Goal: Task Accomplishment & Management: Complete application form

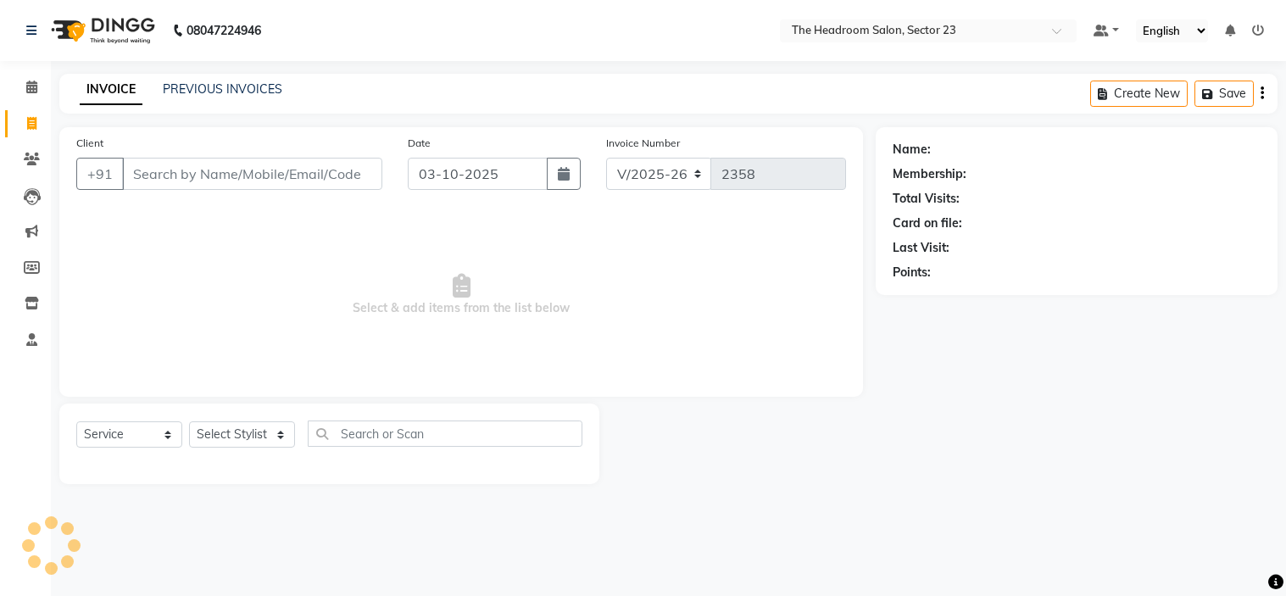
select select "6796"
select select "service"
click at [193, 167] on input "Client" at bounding box center [252, 174] width 260 height 32
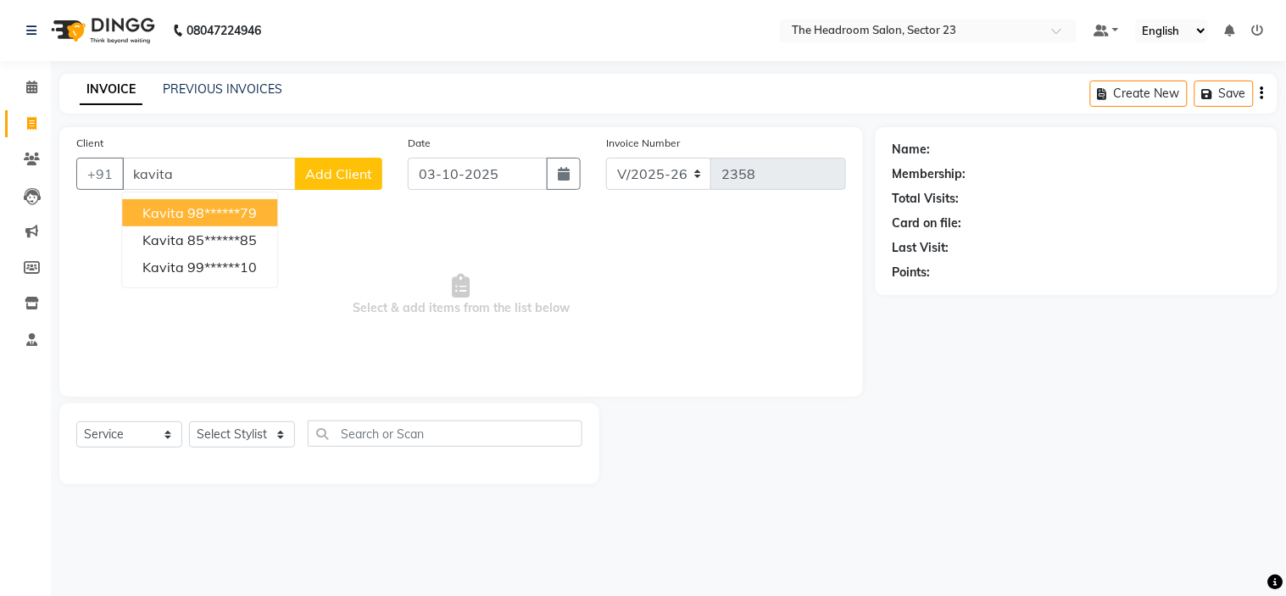
click at [242, 205] on ngb-highlight "98******79" at bounding box center [221, 212] width 69 height 17
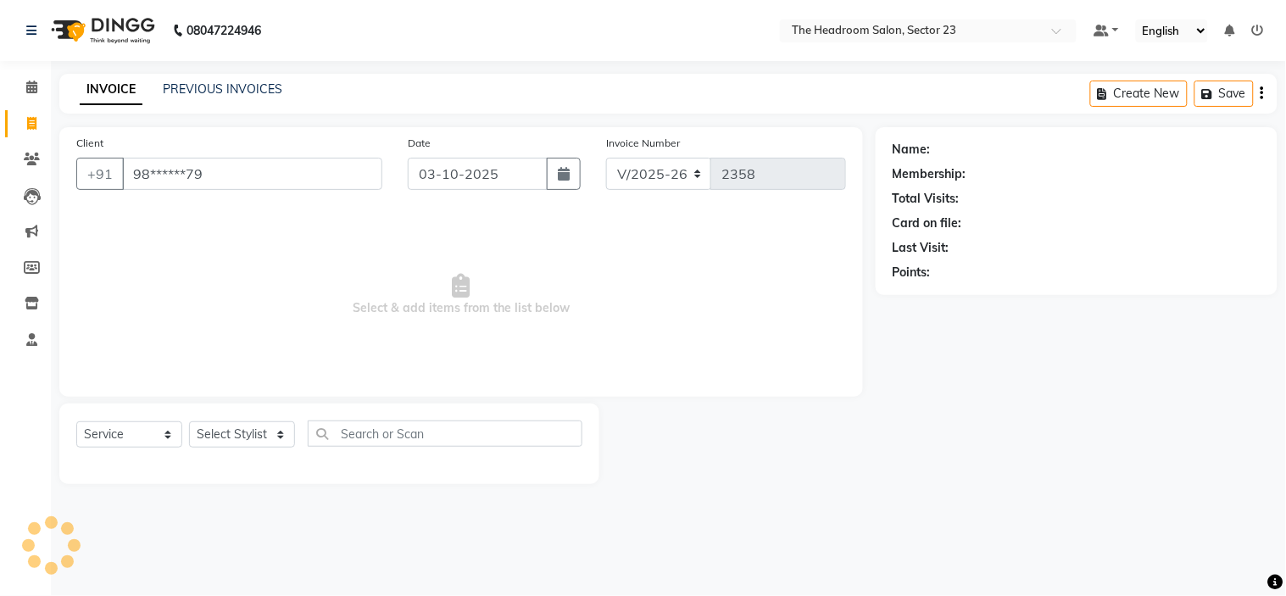
type input "98******79"
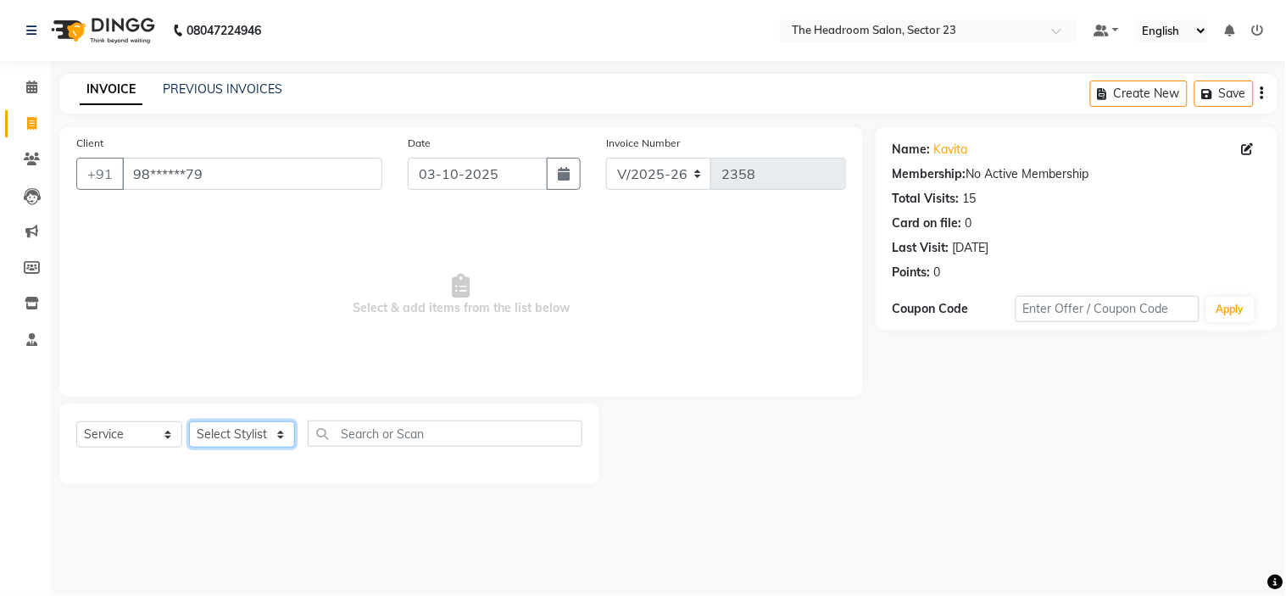
click at [259, 436] on select "Select Stylist [PERSON_NAME] [PERSON_NAME] [PERSON_NAME] Manager [PERSON_NAME] …" at bounding box center [242, 434] width 106 height 26
select select "53420"
click at [189, 422] on select "Select Stylist [PERSON_NAME] [PERSON_NAME] [PERSON_NAME] Manager [PERSON_NAME] …" at bounding box center [242, 434] width 106 height 26
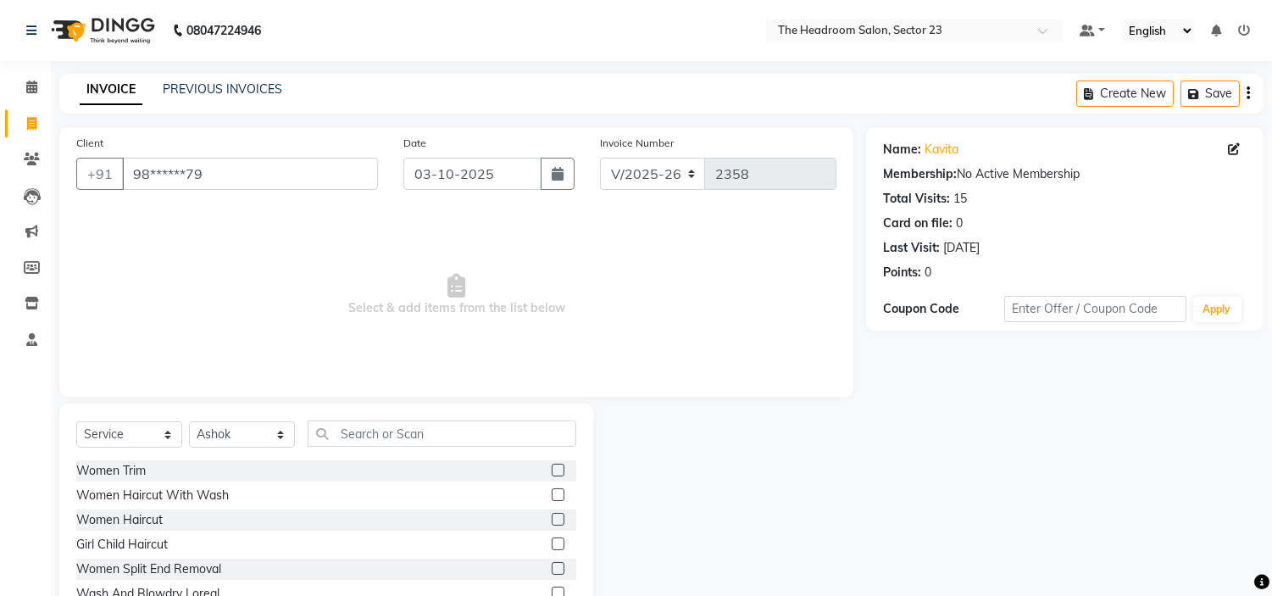
click at [353, 419] on div "Select Service Product Membership Package Voucher Prepaid Gift Card Select Styl…" at bounding box center [326, 528] width 534 height 250
click at [353, 432] on input "text" at bounding box center [442, 433] width 269 height 26
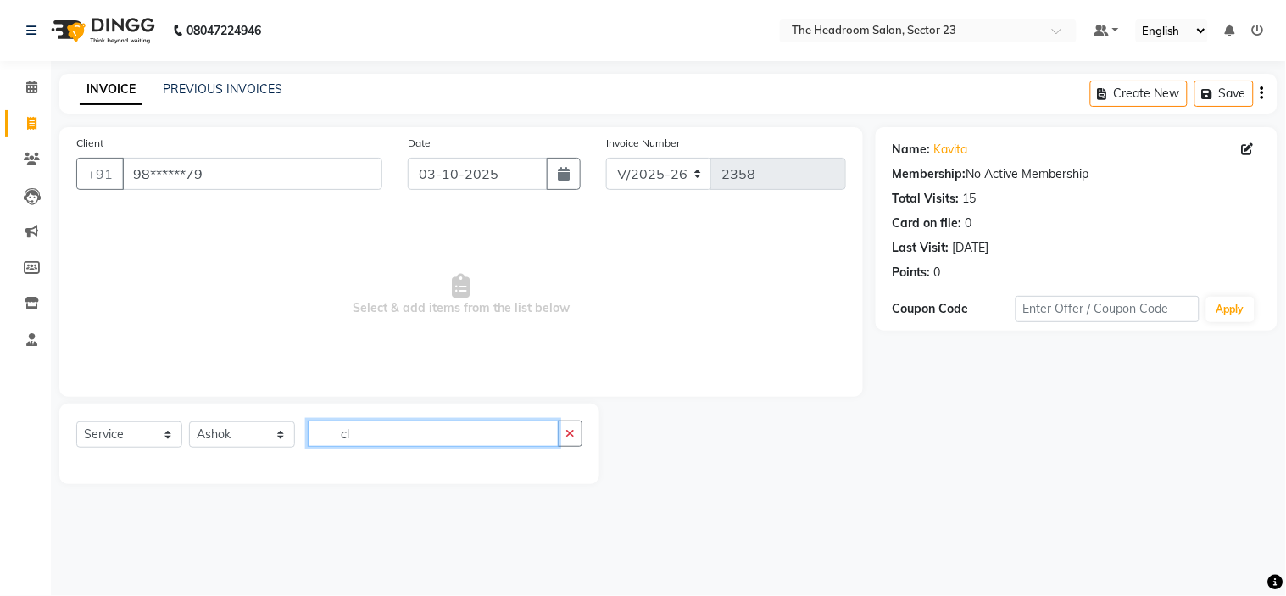
type input "c"
click at [377, 430] on input "text" at bounding box center [433, 433] width 251 height 26
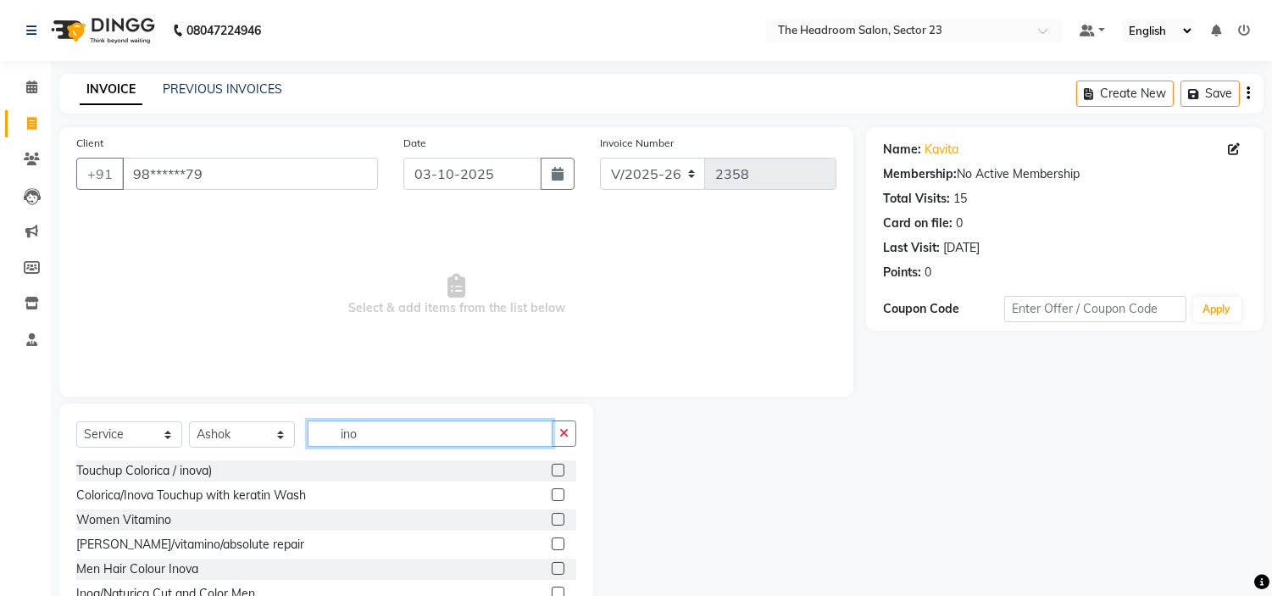
type input "ino"
click at [558, 472] on label at bounding box center [558, 470] width 13 height 13
click at [558, 472] on input "checkbox" at bounding box center [557, 470] width 11 height 11
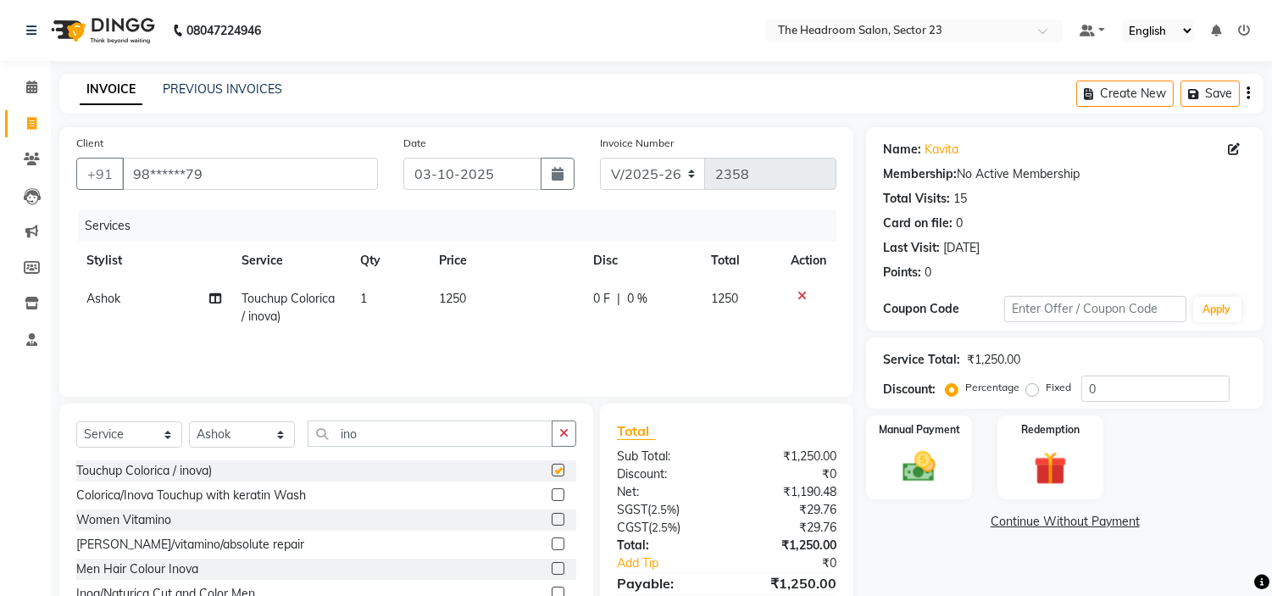
checkbox input "false"
click at [473, 292] on td "1250" at bounding box center [506, 308] width 154 height 56
select select "53420"
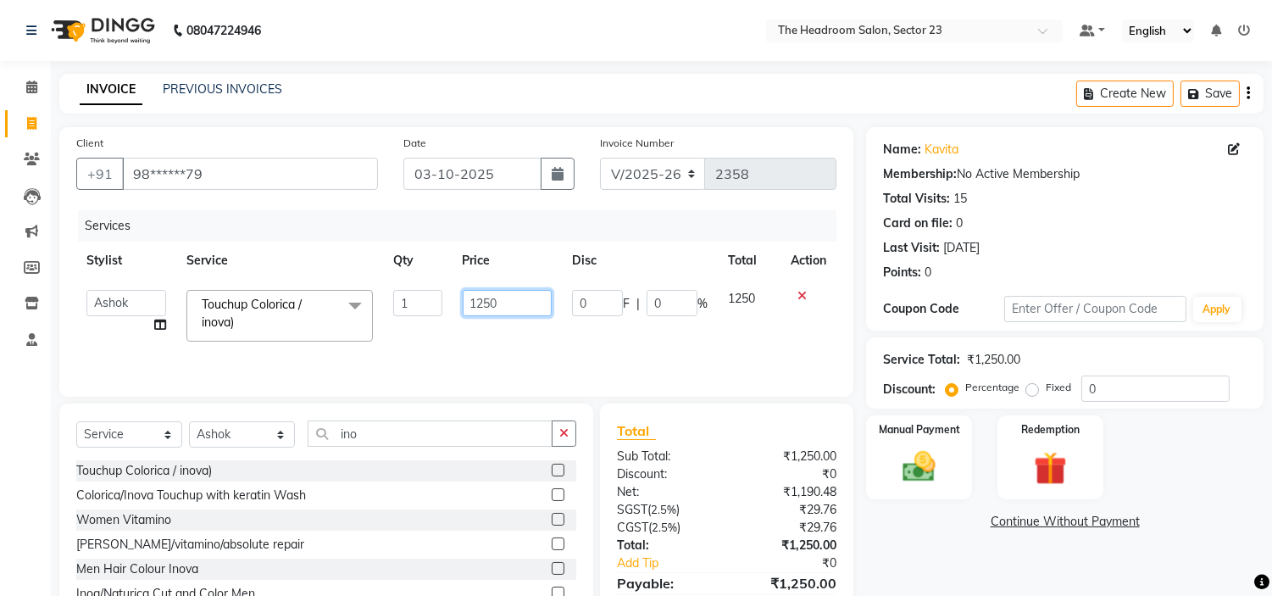
click at [542, 299] on input "1250" at bounding box center [507, 303] width 89 height 26
type input "1350"
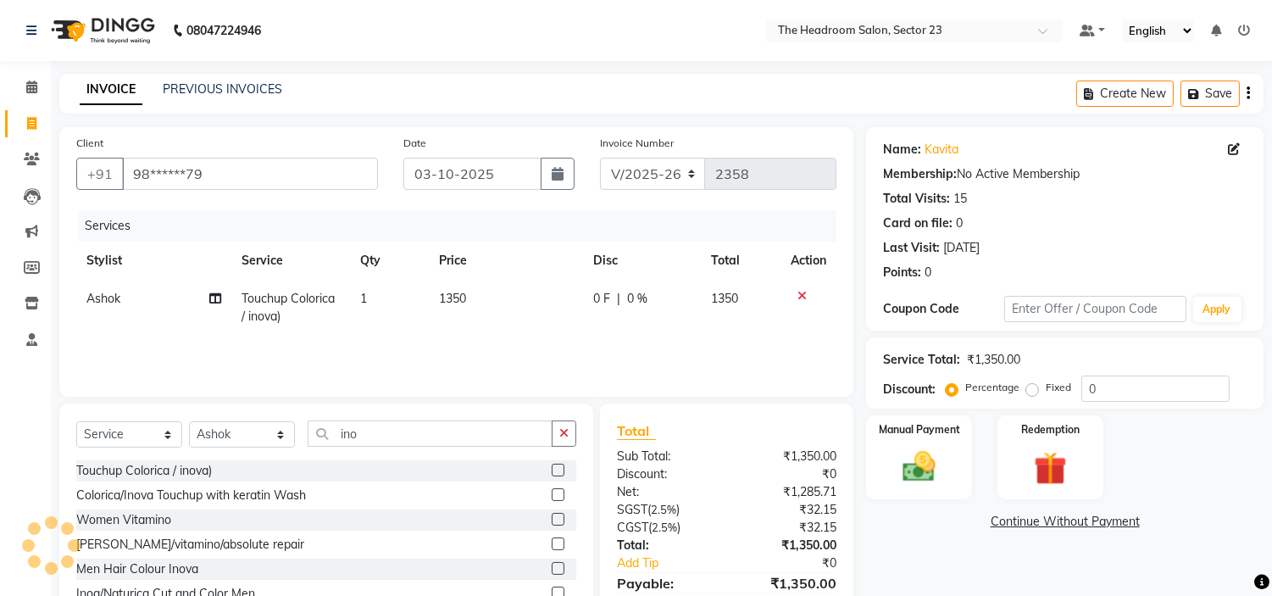
click at [904, 566] on div "Name: Kavita Membership: No Active Membership Total Visits: 15 Card on file: 0 …" at bounding box center [1071, 389] width 410 height 525
click at [919, 469] on img at bounding box center [920, 467] width 56 height 40
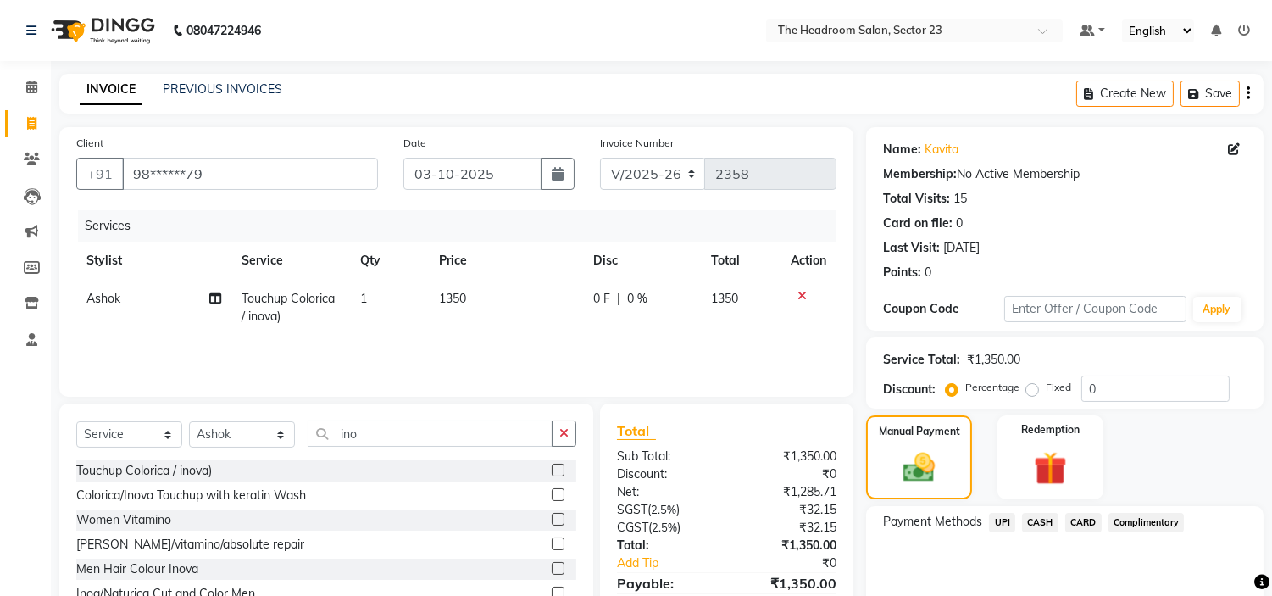
click at [1077, 519] on span "CARD" at bounding box center [1083, 522] width 36 height 19
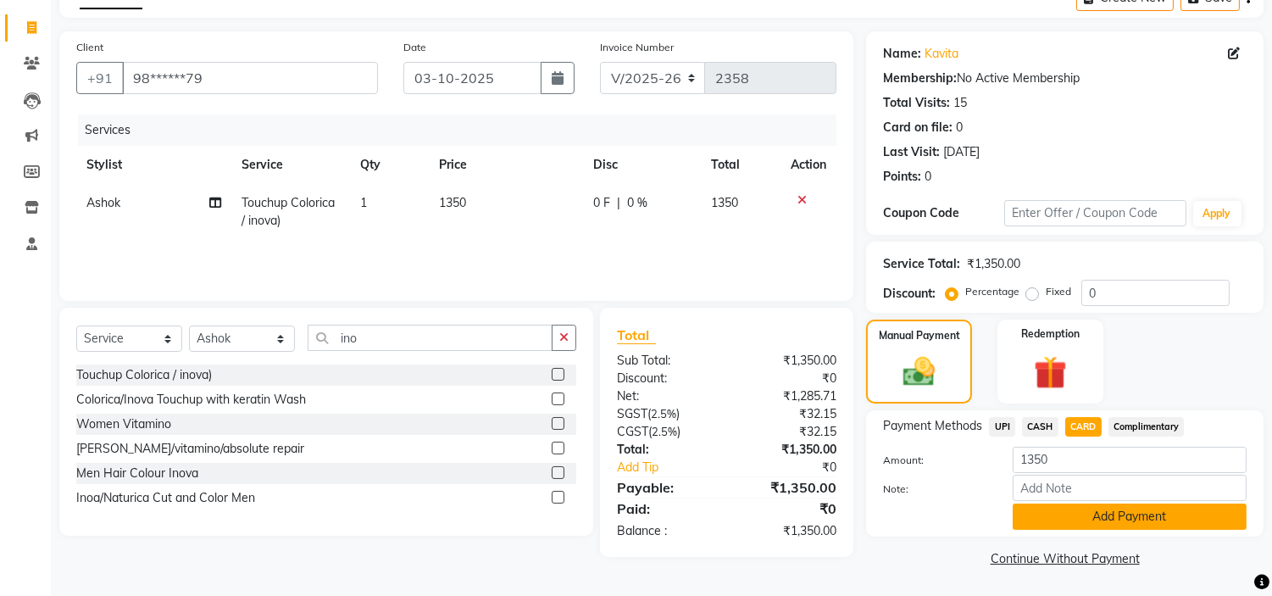
click at [1125, 521] on button "Add Payment" at bounding box center [1130, 516] width 234 height 26
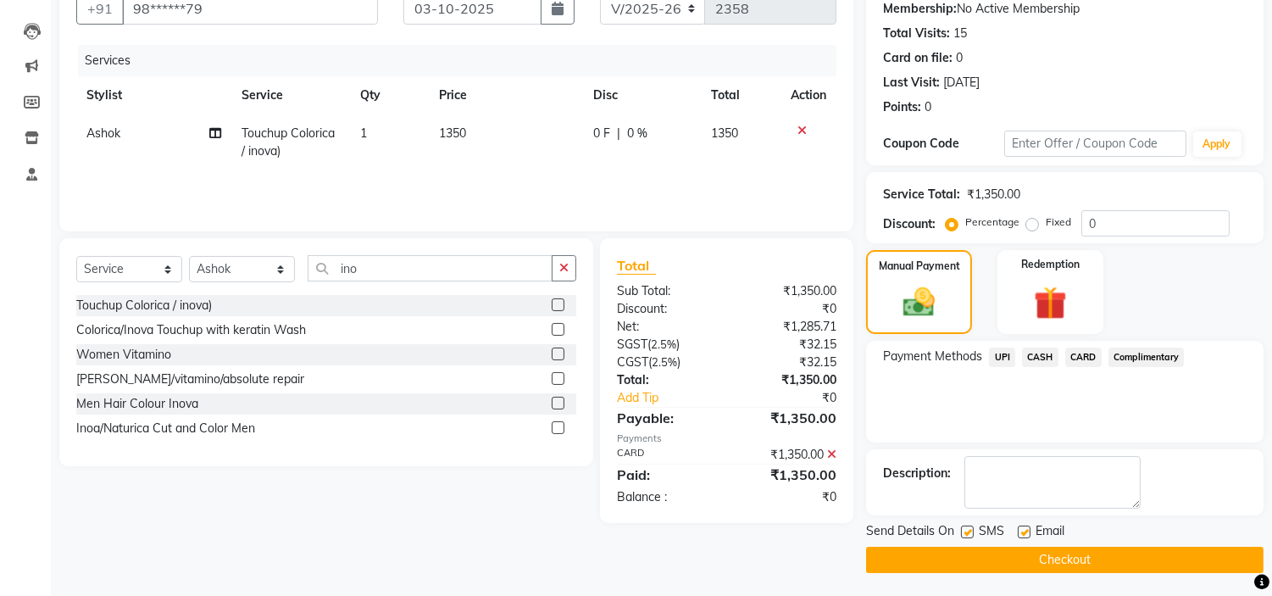
scroll to position [166, 0]
click at [1108, 548] on button "Checkout" at bounding box center [1064, 559] width 397 height 26
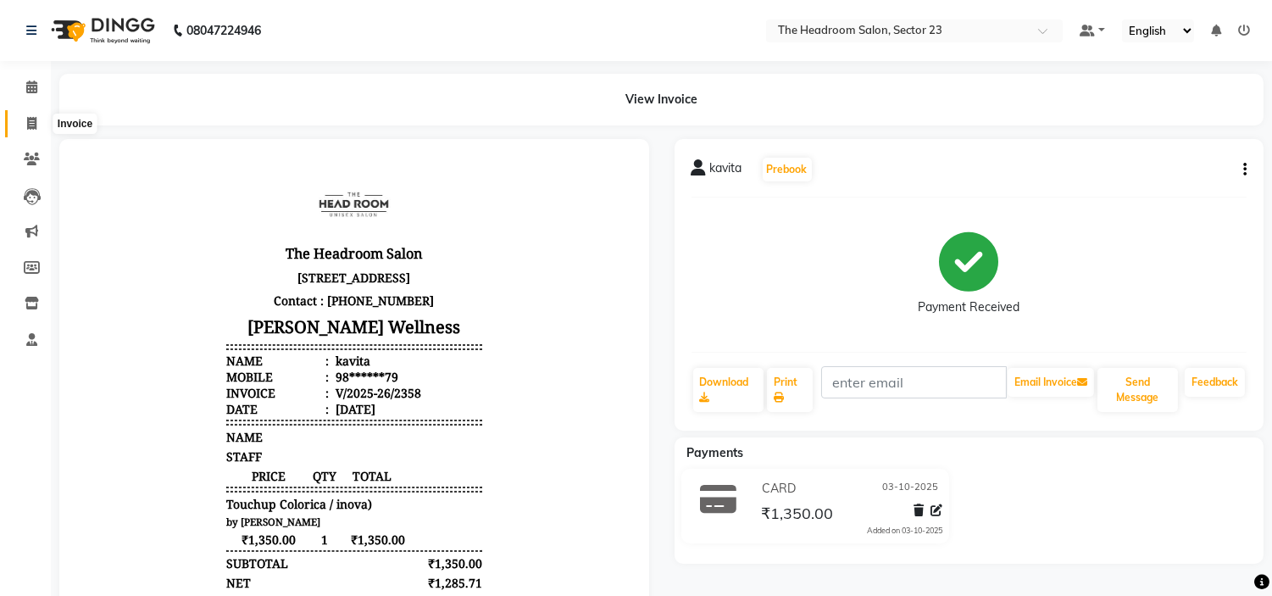
click at [31, 122] on icon at bounding box center [31, 123] width 9 height 13
select select "service"
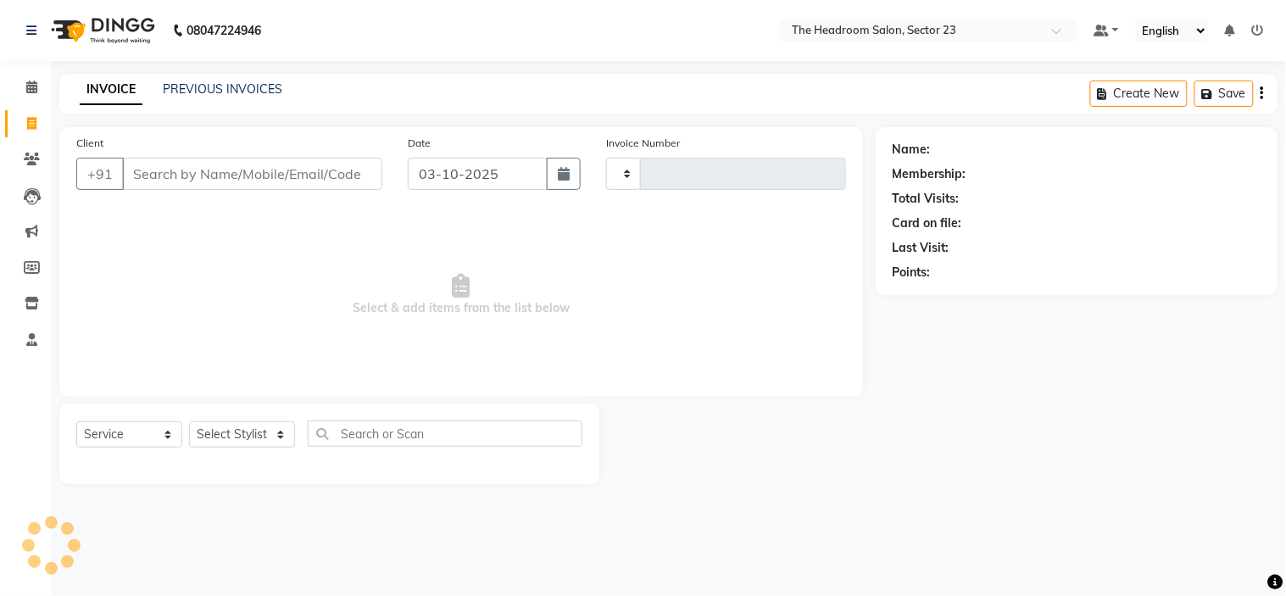
type input "2359"
select select "6796"
click at [214, 86] on link "PREVIOUS INVOICES" at bounding box center [222, 88] width 119 height 15
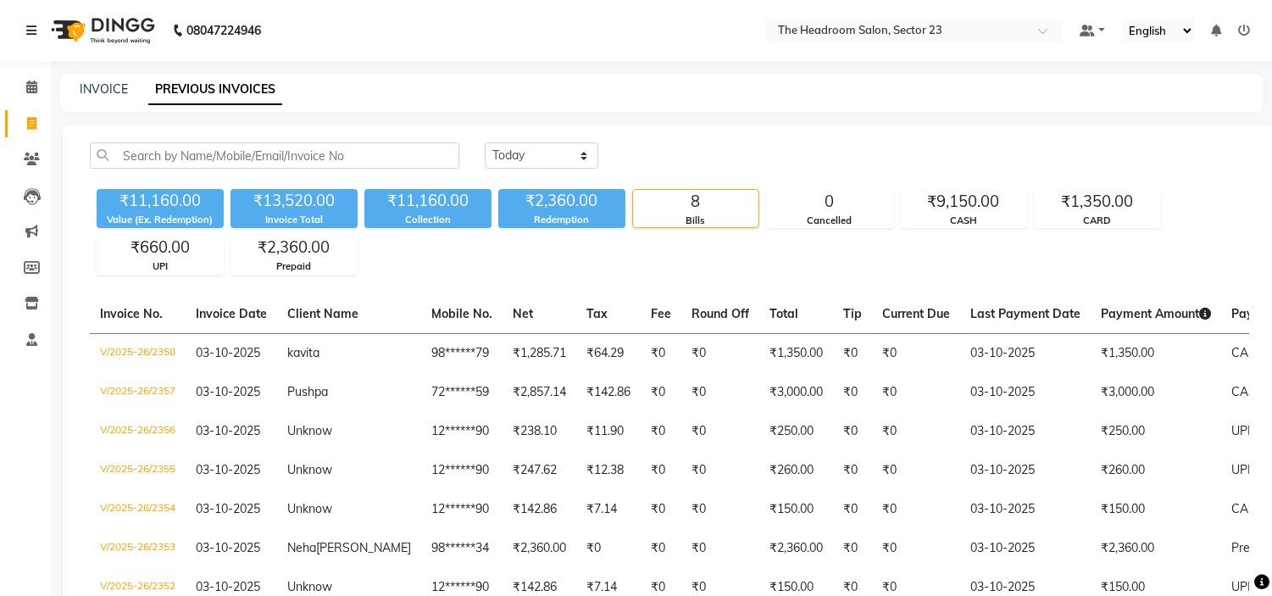
scroll to position [171, 0]
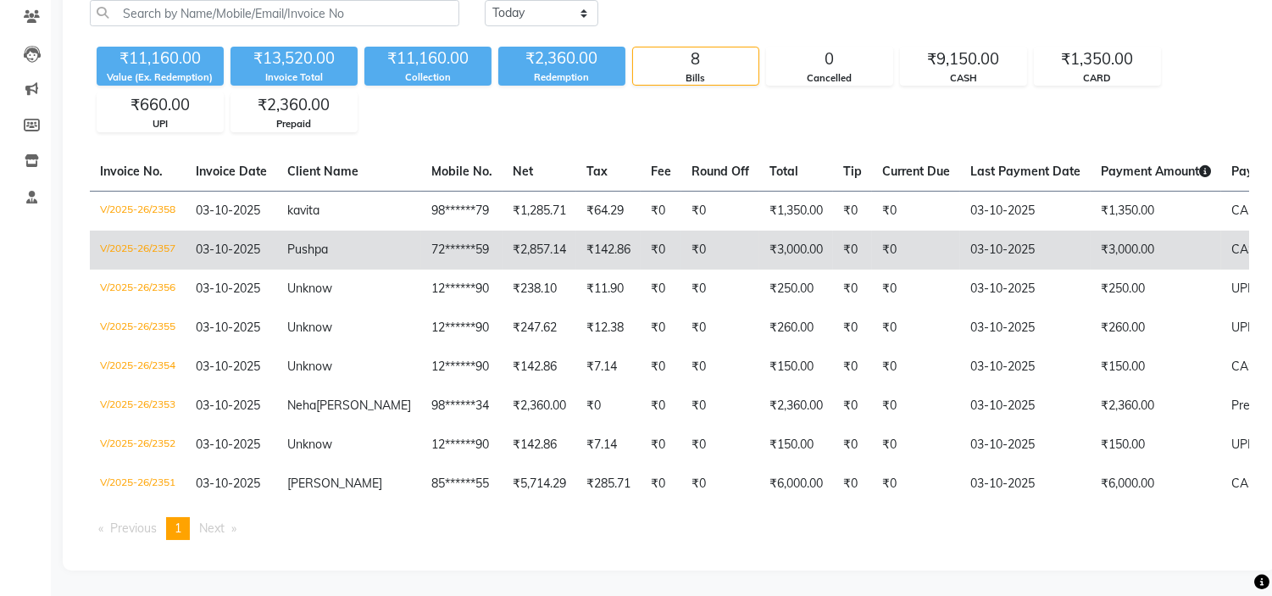
click at [199, 242] on span "03-10-2025" at bounding box center [228, 249] width 64 height 15
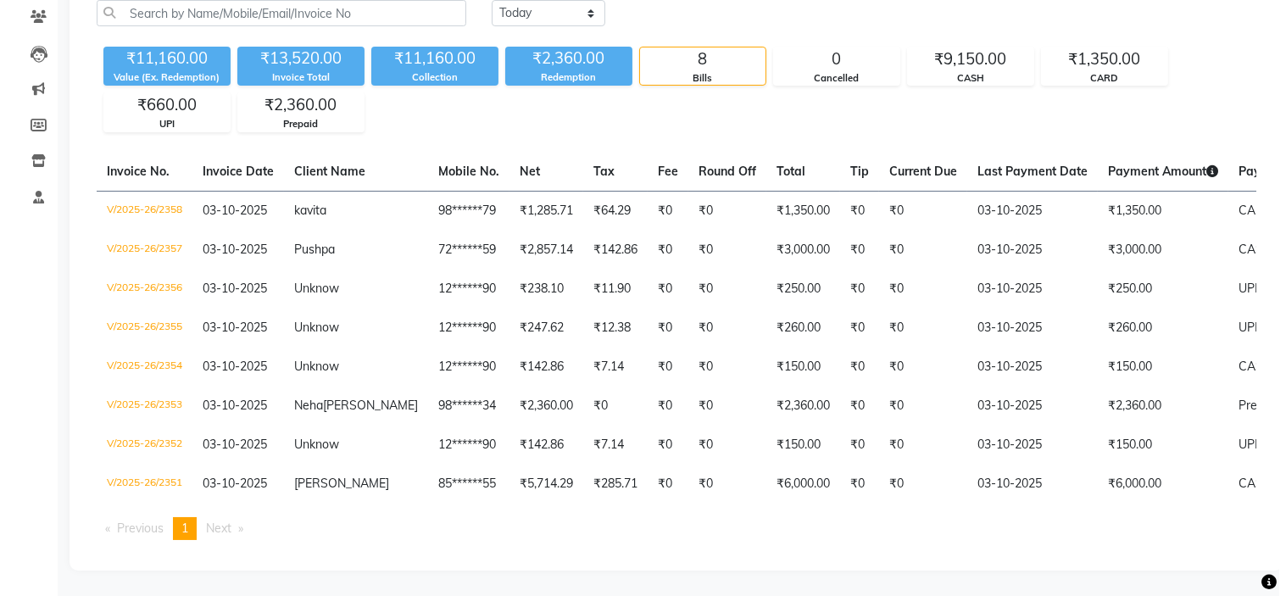
scroll to position [0, 0]
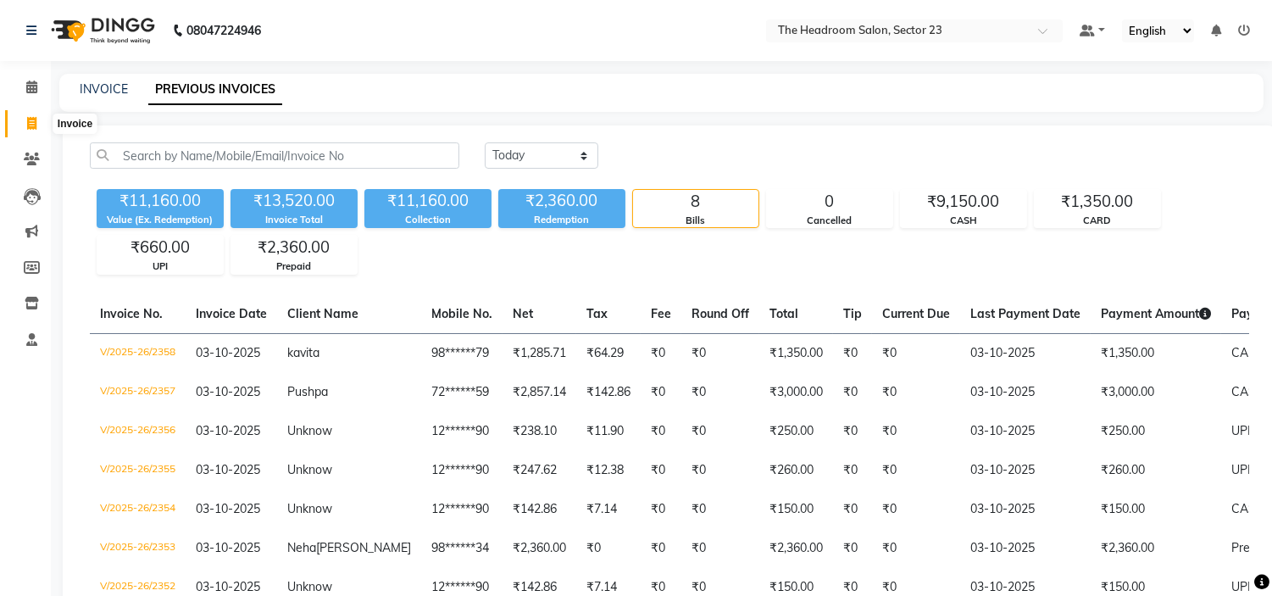
click at [31, 125] on icon at bounding box center [31, 123] width 9 height 13
select select "service"
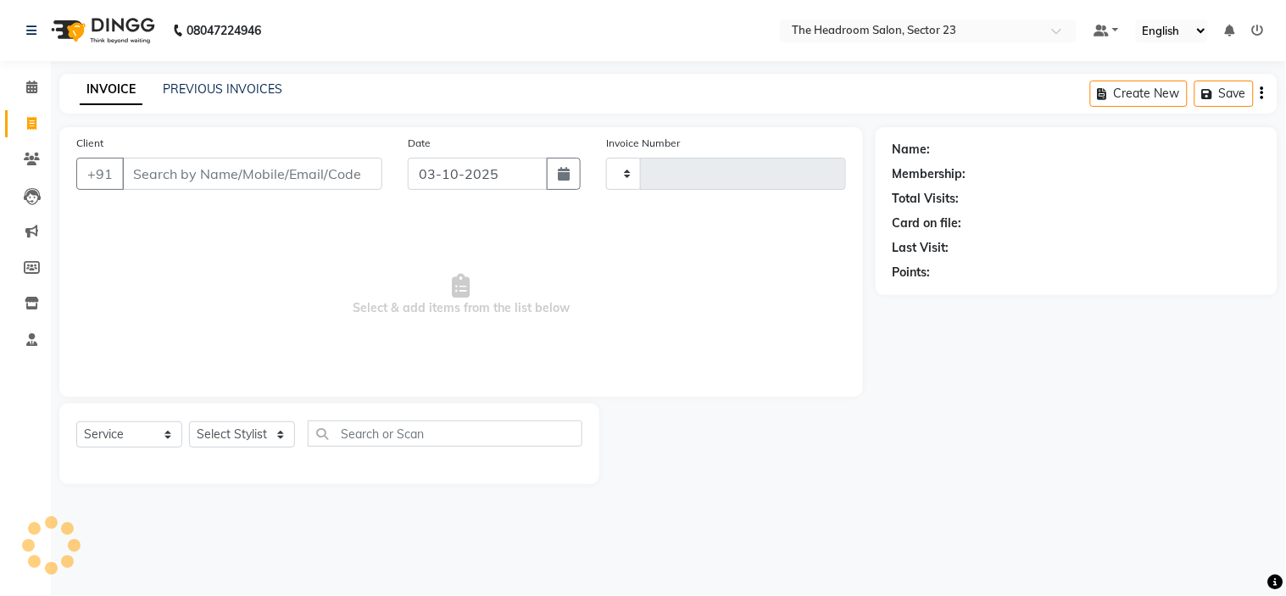
type input "2359"
select select "6796"
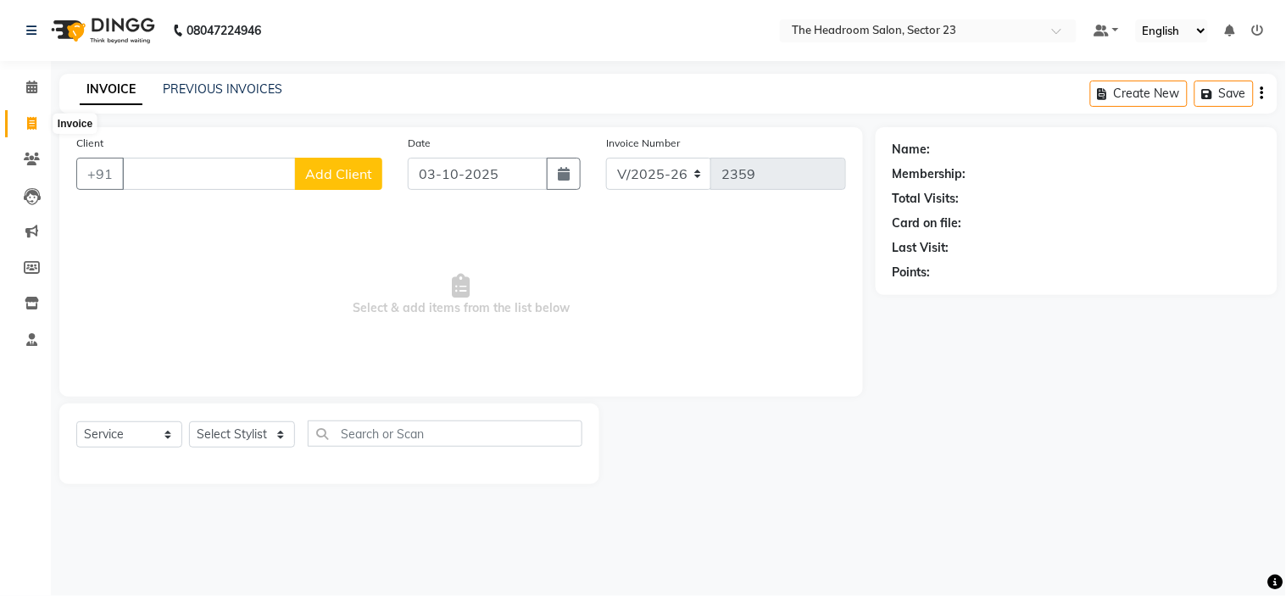
drag, startPoint x: 34, startPoint y: 131, endPoint x: 826, endPoint y: 130, distance: 792.4
click at [34, 131] on span at bounding box center [32, 123] width 30 height 19
